Goal: Information Seeking & Learning: Check status

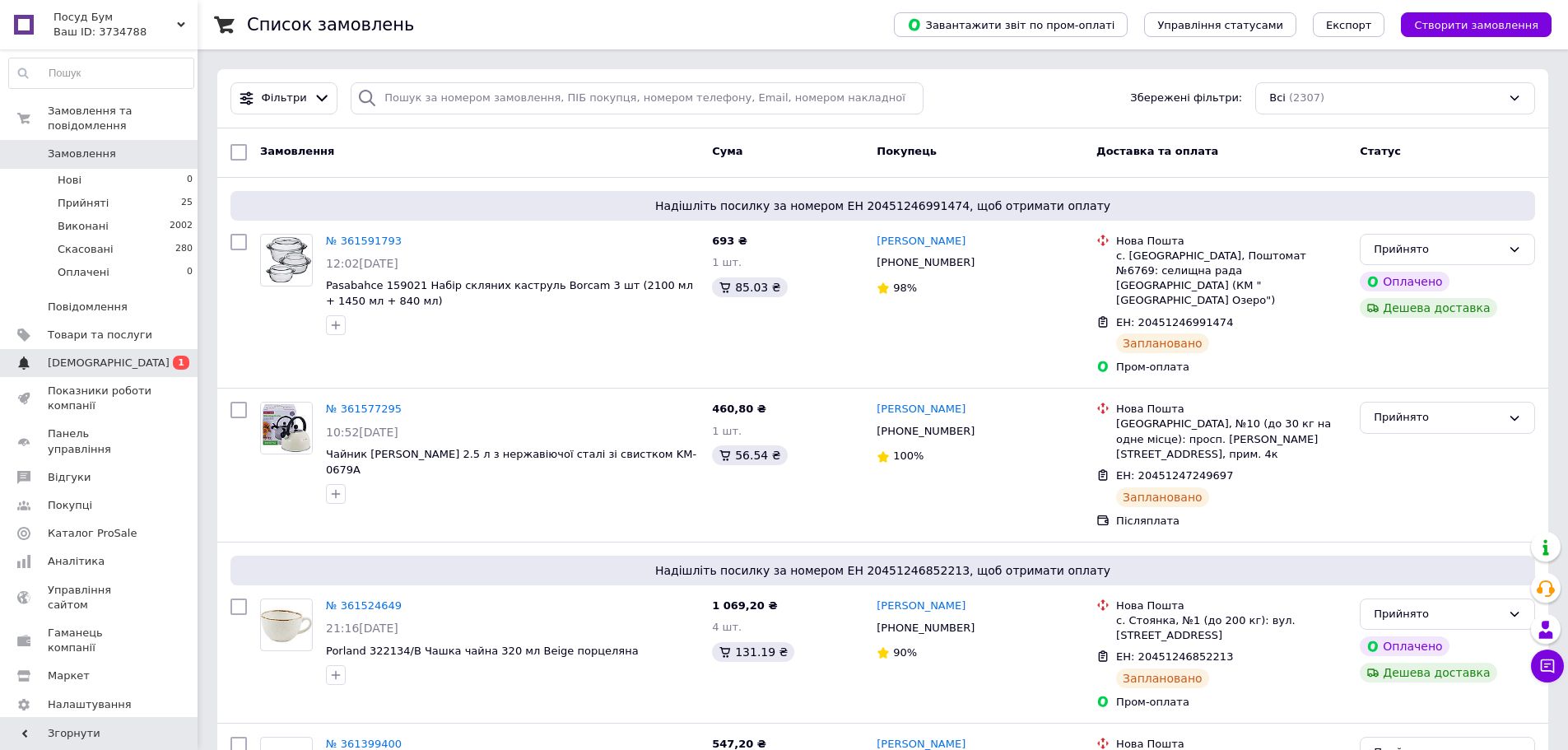
click at [72, 356] on span "[DEMOGRAPHIC_DATA]" at bounding box center [109, 362] width 122 height 14
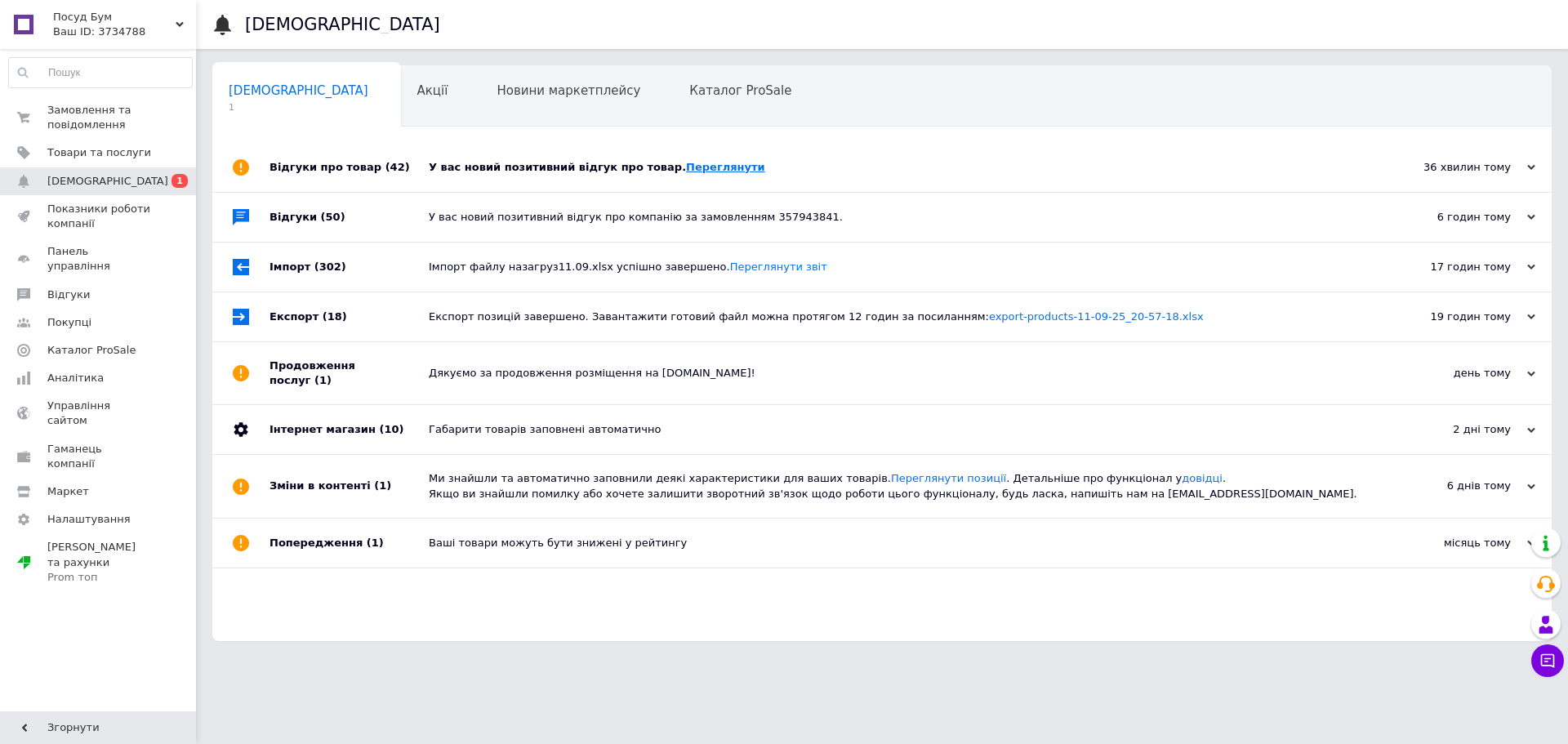
click at [690, 171] on link "Переглянути" at bounding box center [725, 166] width 79 height 12
